Goal: Information Seeking & Learning: Check status

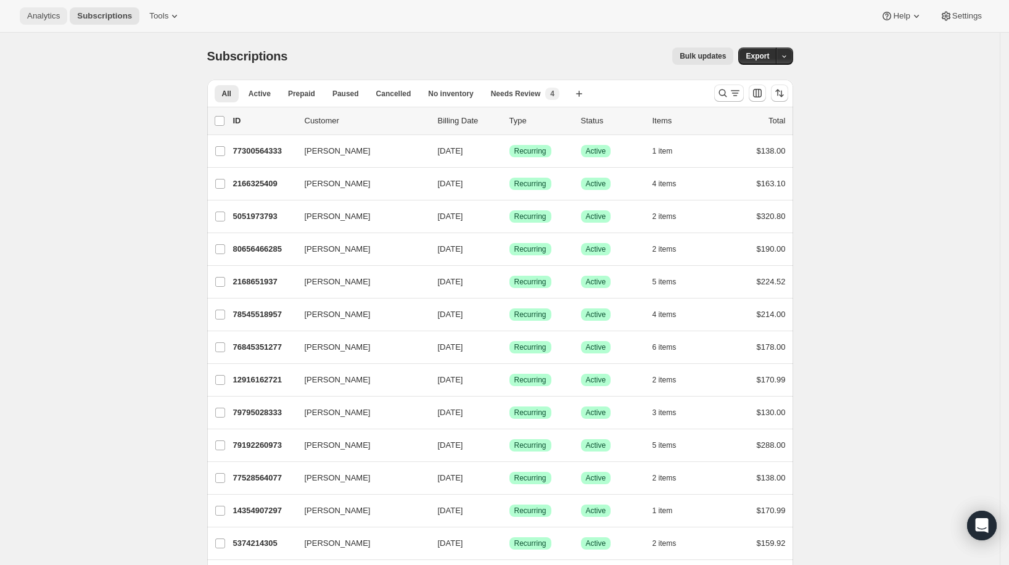
click at [42, 15] on span "Analytics" at bounding box center [43, 16] width 33 height 10
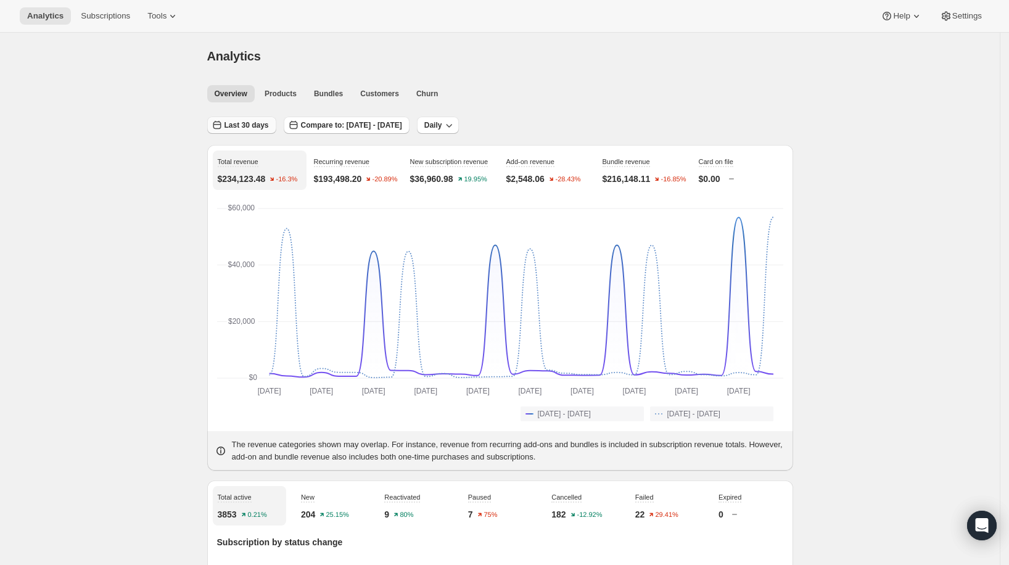
click at [241, 124] on span "Last 30 days" at bounding box center [246, 125] width 44 height 10
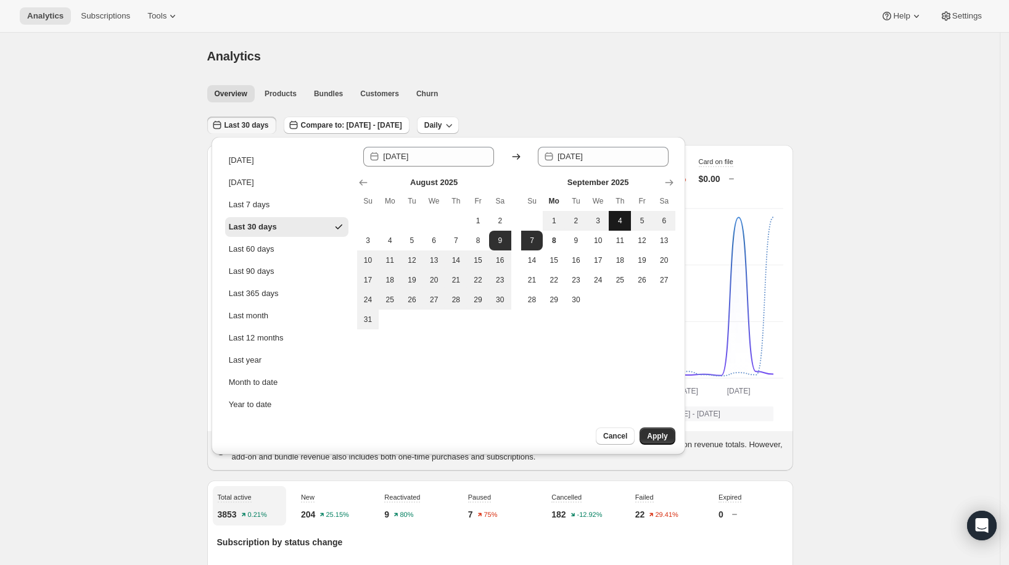
click at [620, 224] on span "4" at bounding box center [620, 221] width 12 height 10
type input "[DATE]"
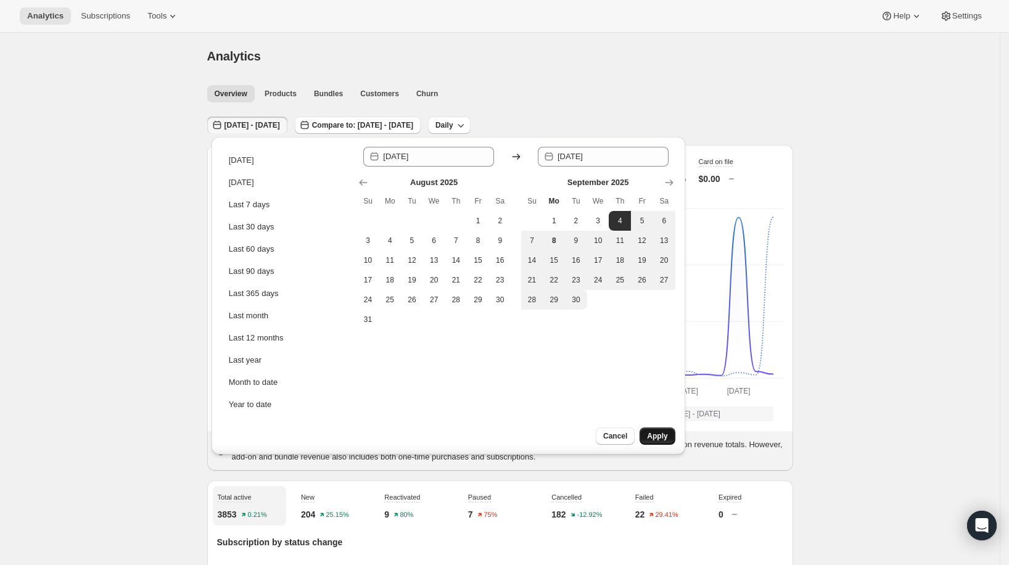
click at [660, 442] on button "Apply" at bounding box center [657, 435] width 35 height 17
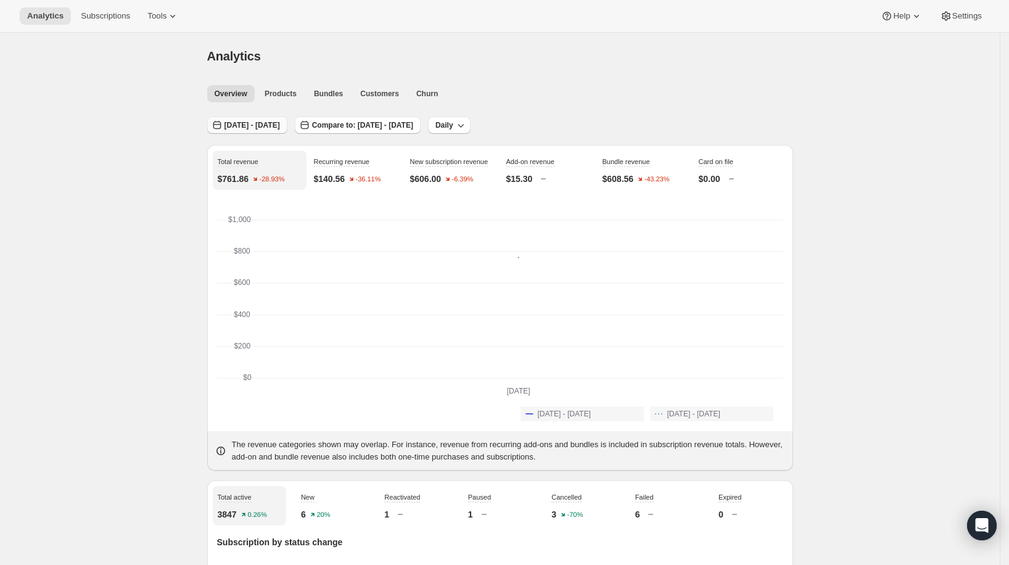
click at [280, 128] on span "[DATE] - [DATE]" at bounding box center [252, 125] width 56 height 10
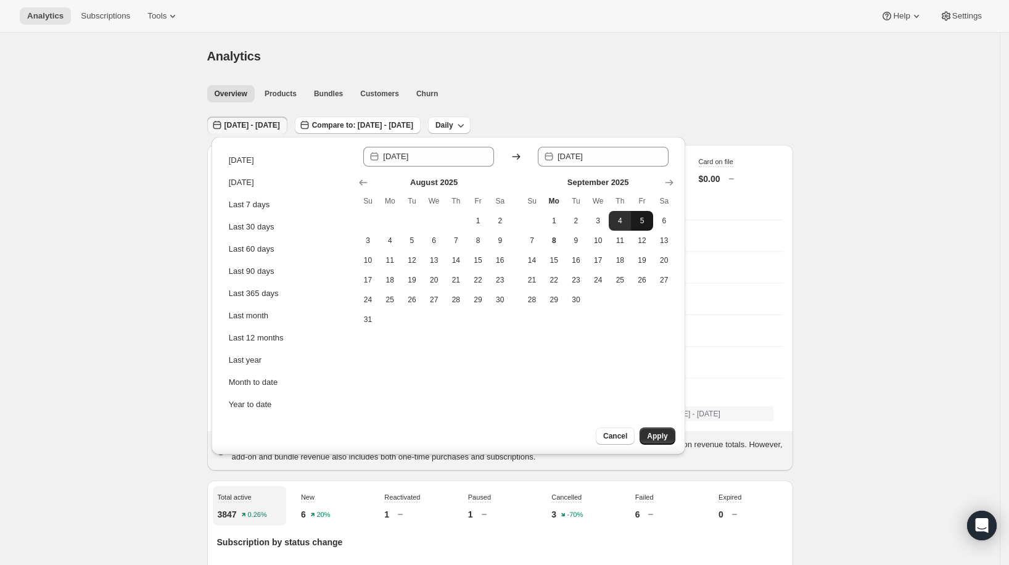
click at [647, 219] on span "5" at bounding box center [642, 221] width 12 height 10
type input "[DATE]"
click at [647, 219] on span "5" at bounding box center [642, 221] width 12 height 10
type input "[DATE]"
click at [631, 211] on button "5" at bounding box center [642, 221] width 22 height 20
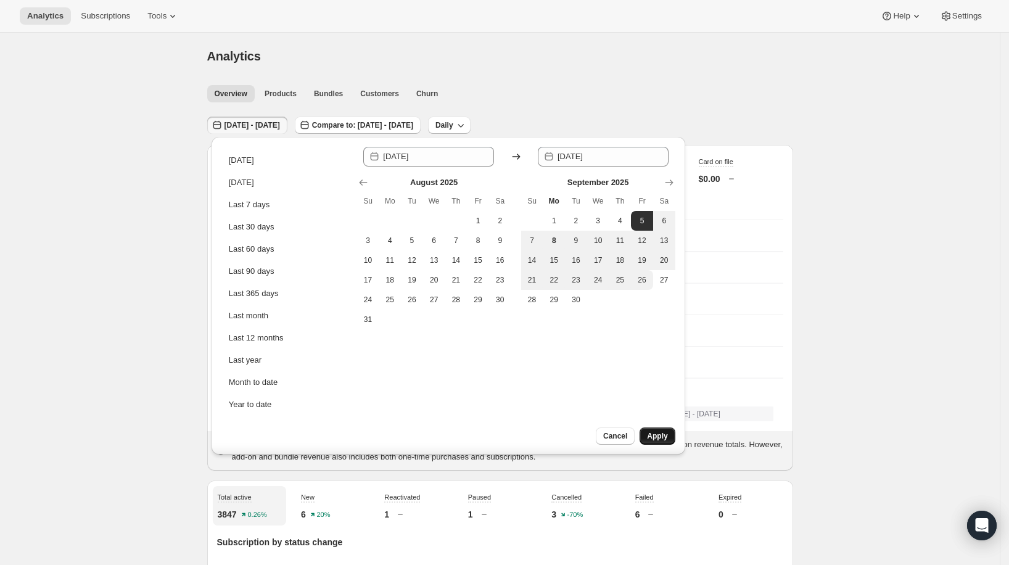
click at [664, 437] on span "Apply" at bounding box center [657, 436] width 20 height 10
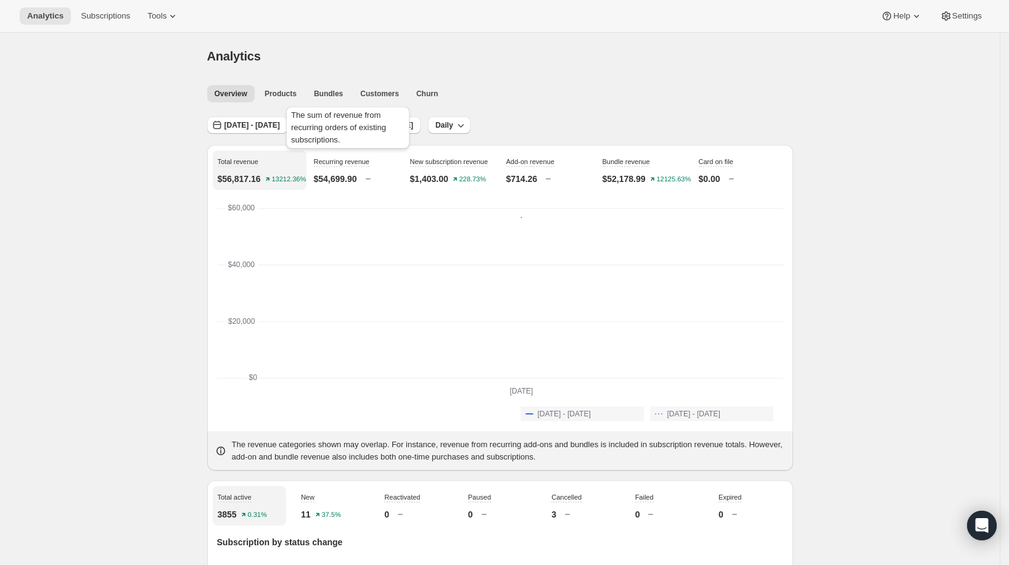
click at [295, 130] on div "The sum of revenue from recurring orders of existing subscriptions." at bounding box center [348, 130] width 128 height 52
click at [255, 128] on span "[DATE] - [DATE]" at bounding box center [252, 125] width 56 height 10
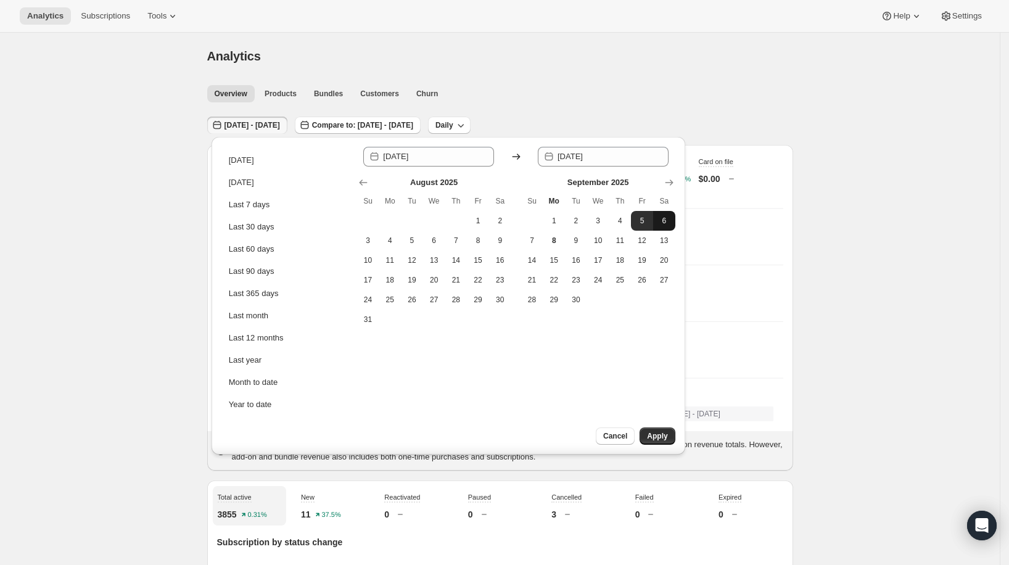
click at [667, 220] on span "6" at bounding box center [664, 221] width 12 height 10
type input "[DATE]"
click at [668, 219] on span "6" at bounding box center [664, 221] width 12 height 10
type input "[DATE]"
click at [651, 435] on span "Apply" at bounding box center [657, 436] width 20 height 10
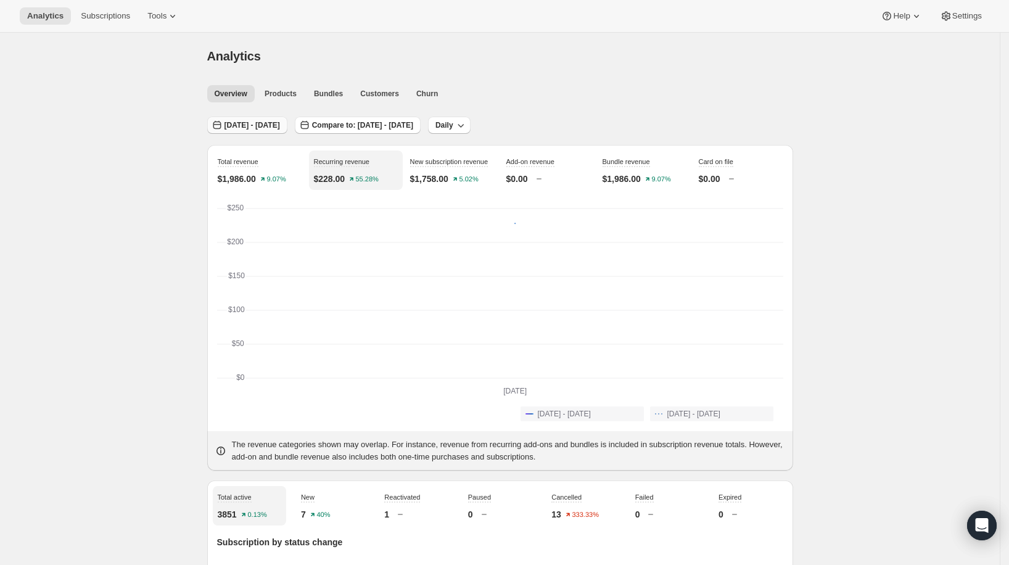
click at [272, 125] on span "[DATE] - [DATE]" at bounding box center [252, 125] width 56 height 10
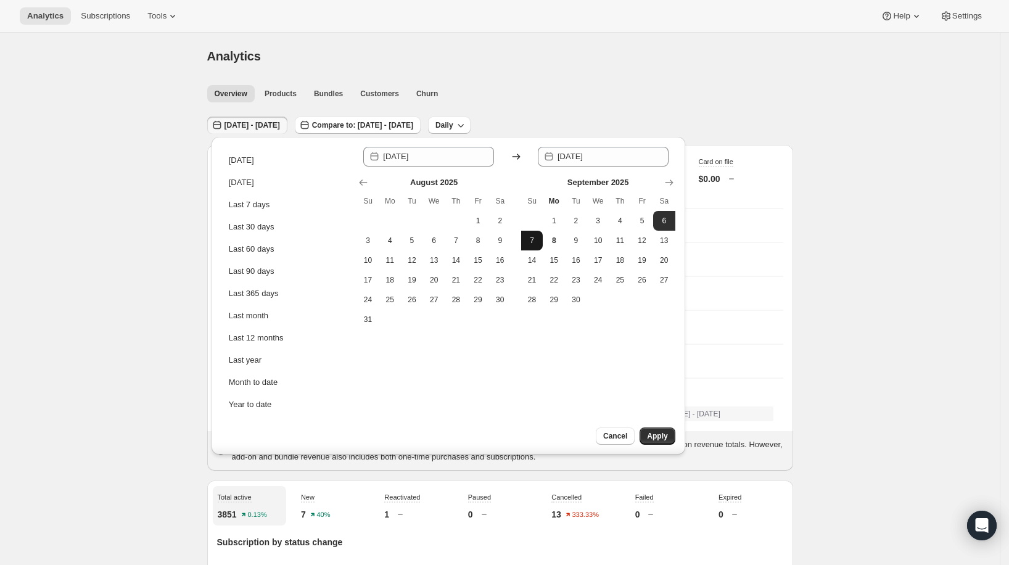
click at [525, 245] on button "7" at bounding box center [532, 241] width 22 height 20
type input "[DATE]"
click at [530, 240] on span "7" at bounding box center [532, 241] width 12 height 10
type input "[DATE]"
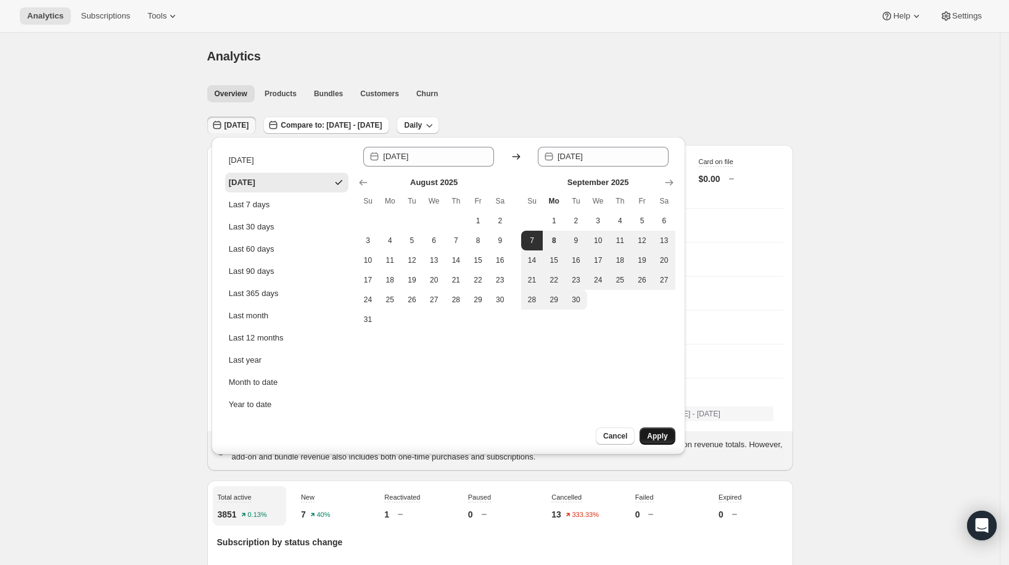
click at [662, 437] on span "Apply" at bounding box center [657, 436] width 20 height 10
